Goal: Task Accomplishment & Management: Manage account settings

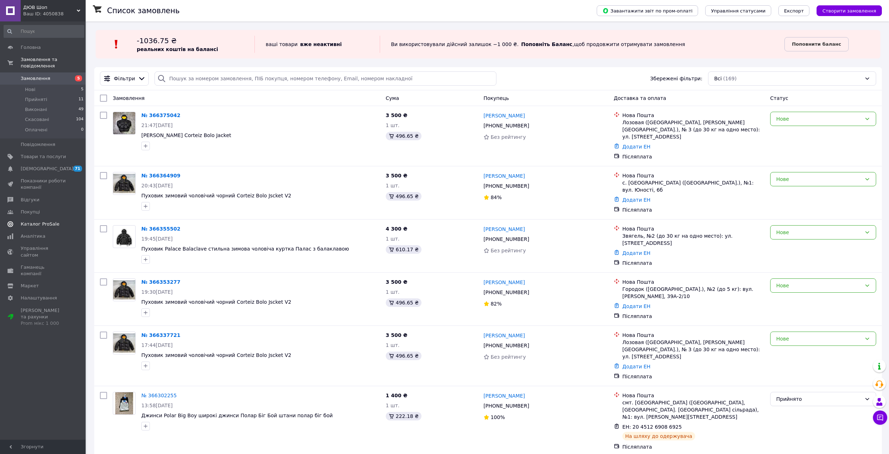
click at [50, 221] on span "Каталог ProSale" at bounding box center [40, 224] width 39 height 6
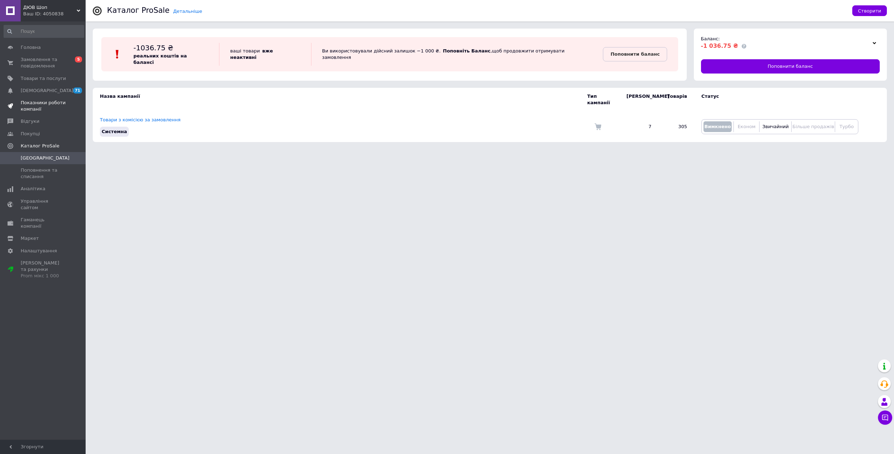
click at [44, 107] on span "Показники роботи компанії" at bounding box center [43, 106] width 45 height 13
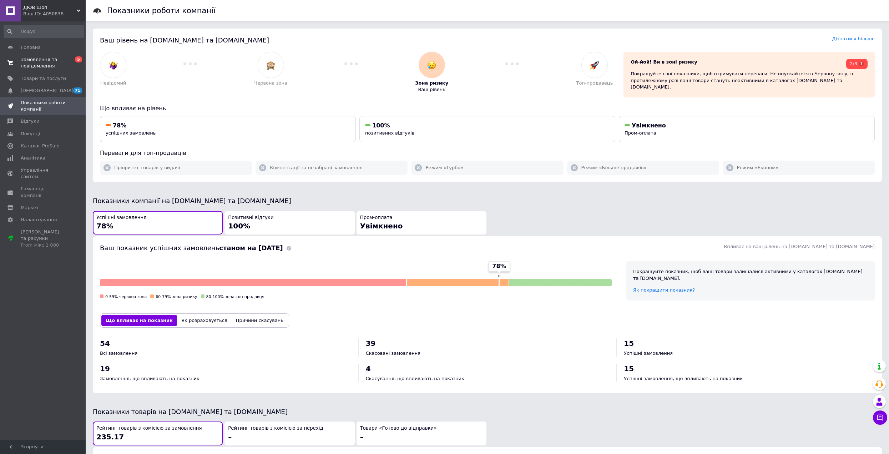
click at [57, 59] on span "Замовлення та повідомлення" at bounding box center [43, 62] width 45 height 13
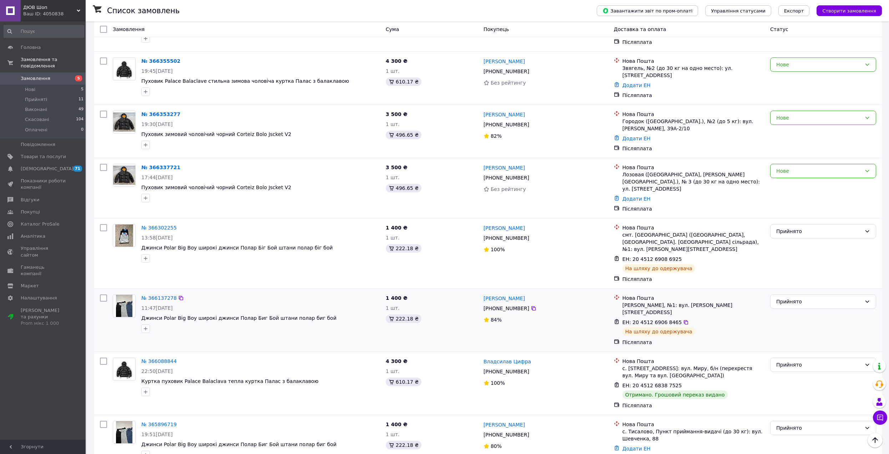
scroll to position [178, 0]
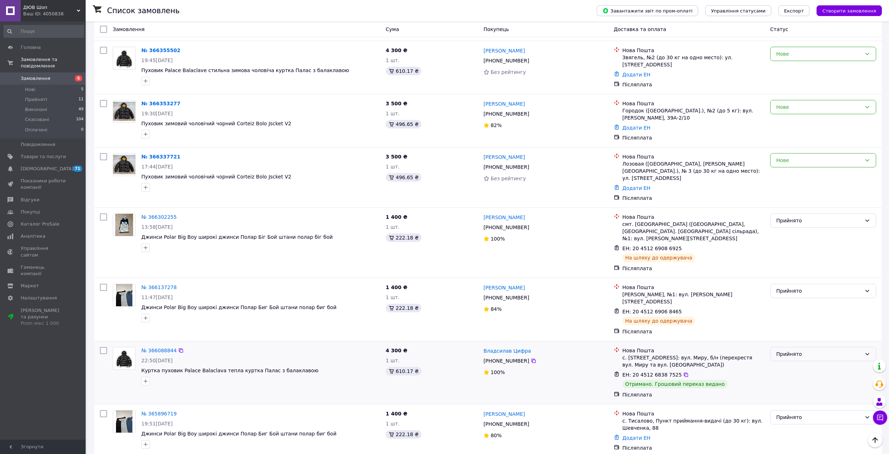
click at [797, 350] on div "Прийнято" at bounding box center [818, 354] width 85 height 8
click at [803, 338] on li "Виконано" at bounding box center [823, 335] width 105 height 13
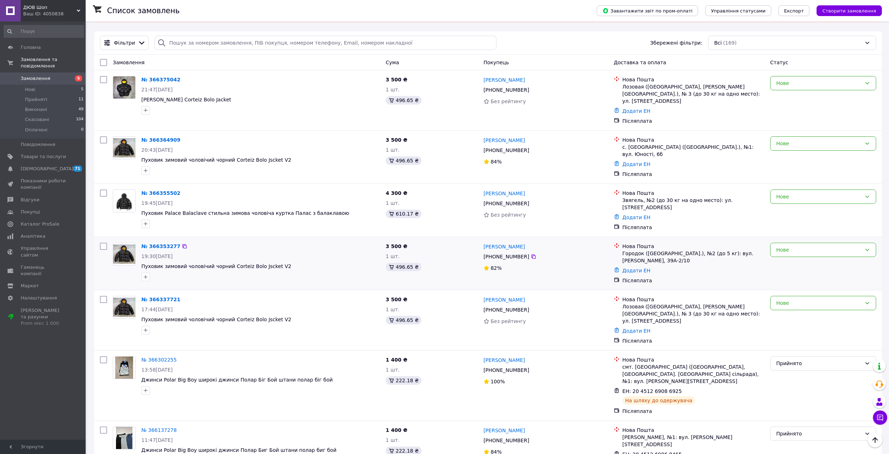
scroll to position [0, 0]
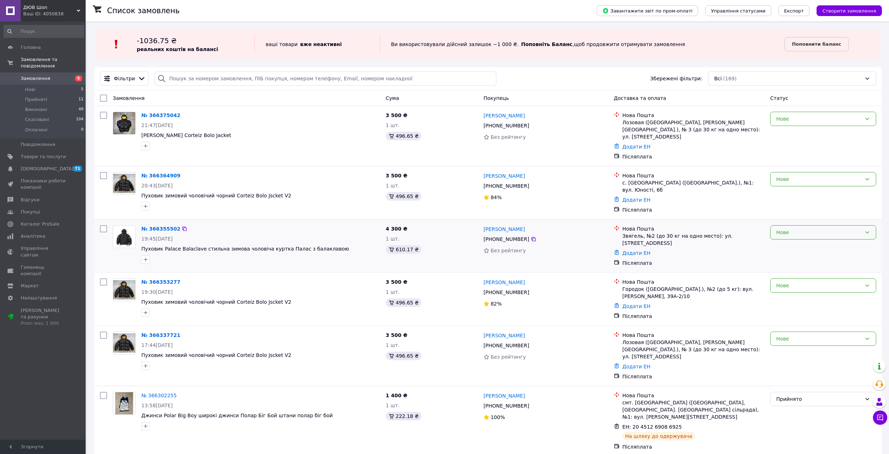
click at [783, 228] on div "Нове" at bounding box center [818, 232] width 85 height 8
click at [809, 238] on li "Прийнято" at bounding box center [823, 238] width 105 height 13
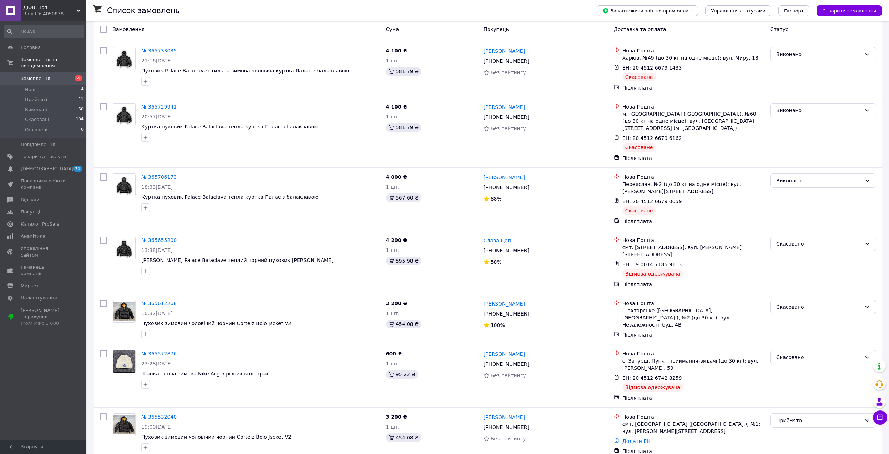
scroll to position [768, 0]
